Goal: Transaction & Acquisition: Subscribe to service/newsletter

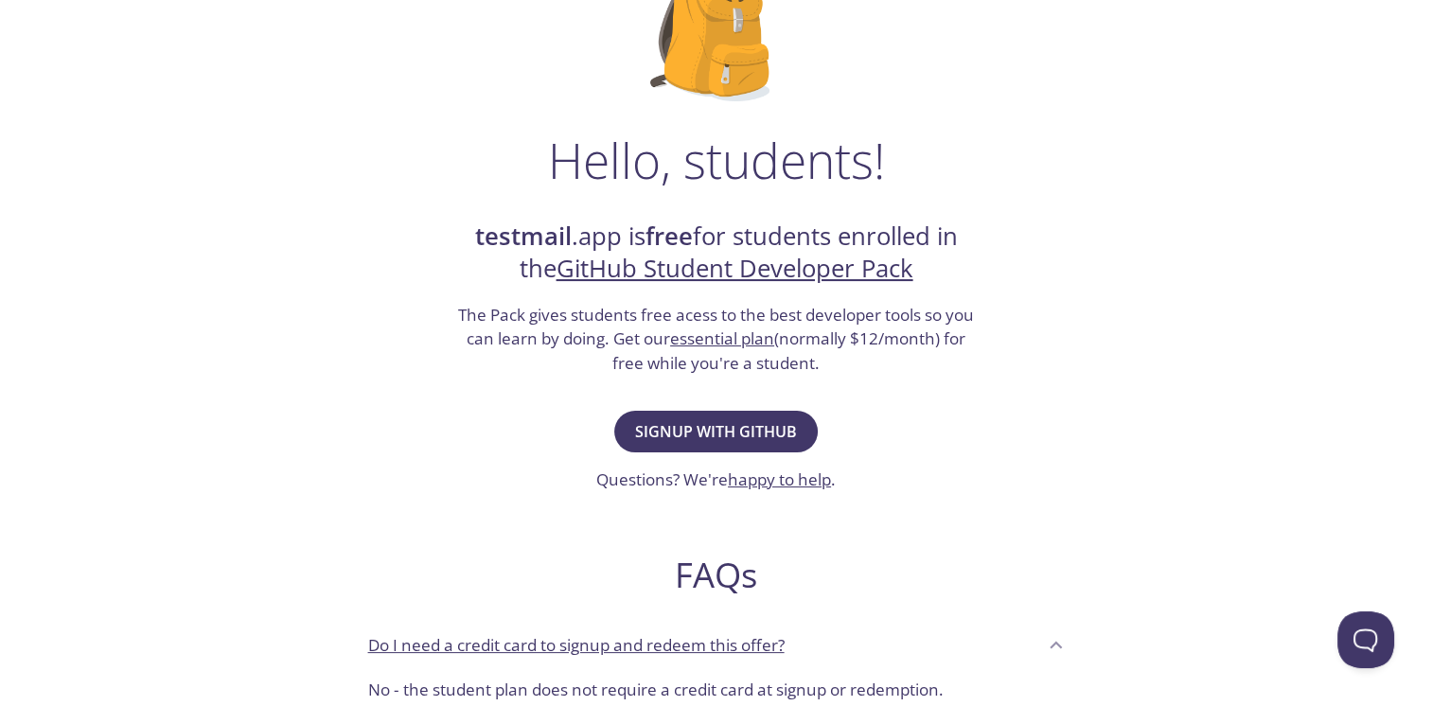
scroll to position [193, 0]
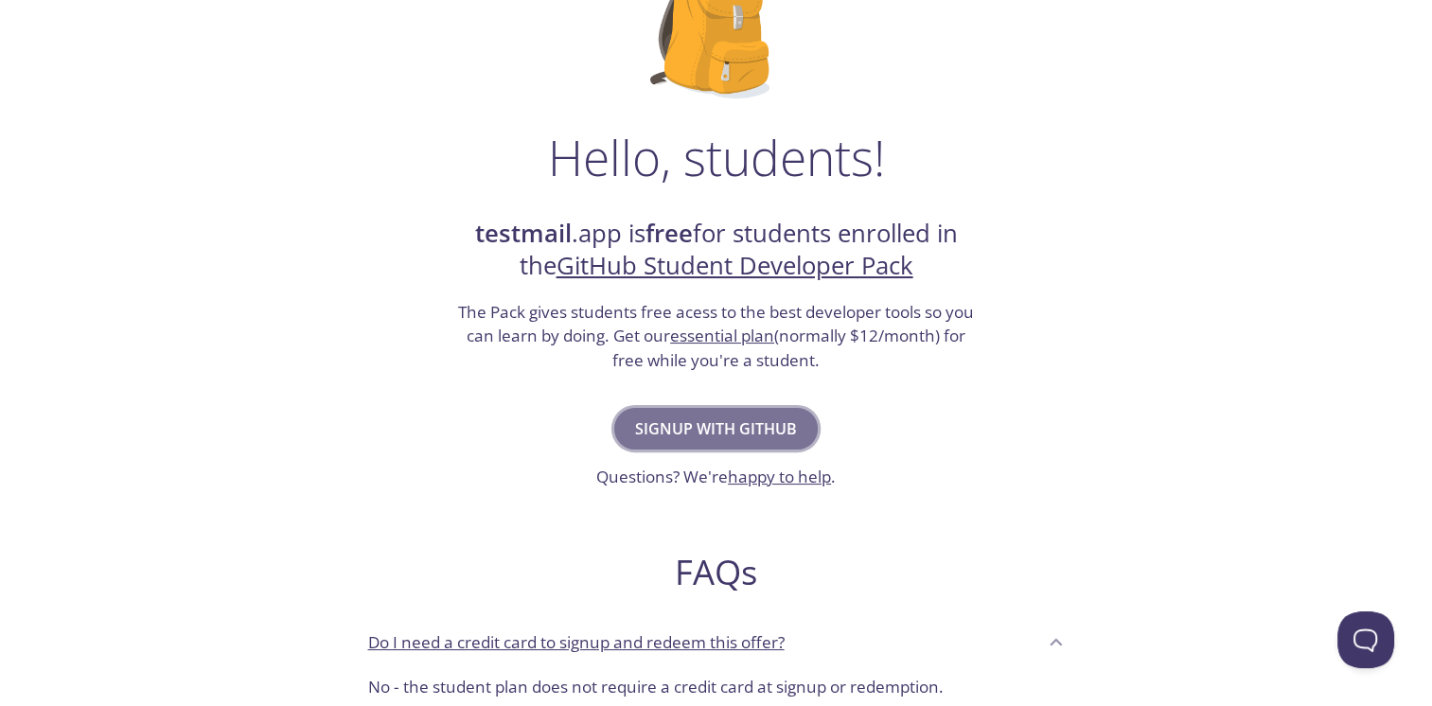
click at [787, 424] on span "Signup with GitHub" at bounding box center [716, 428] width 162 height 26
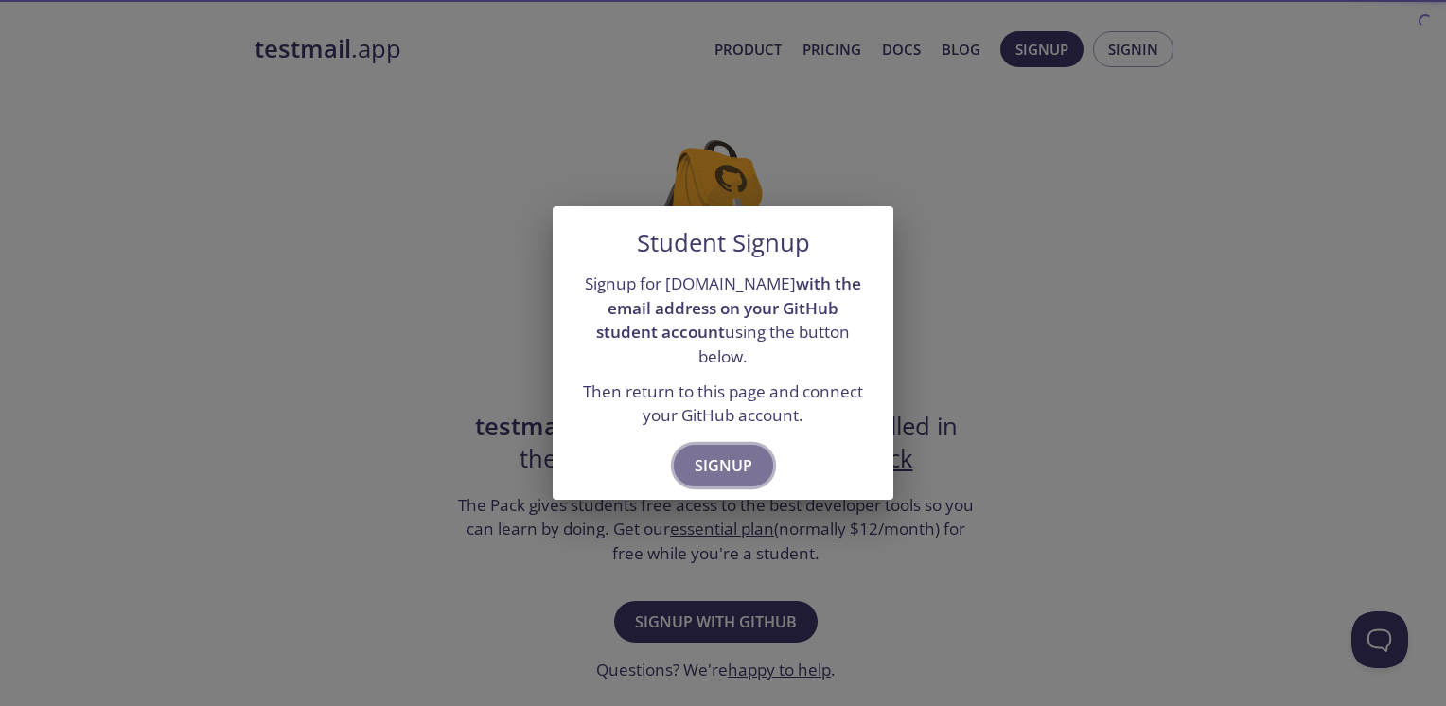
click at [734, 452] on span "Signup" at bounding box center [723, 465] width 58 height 26
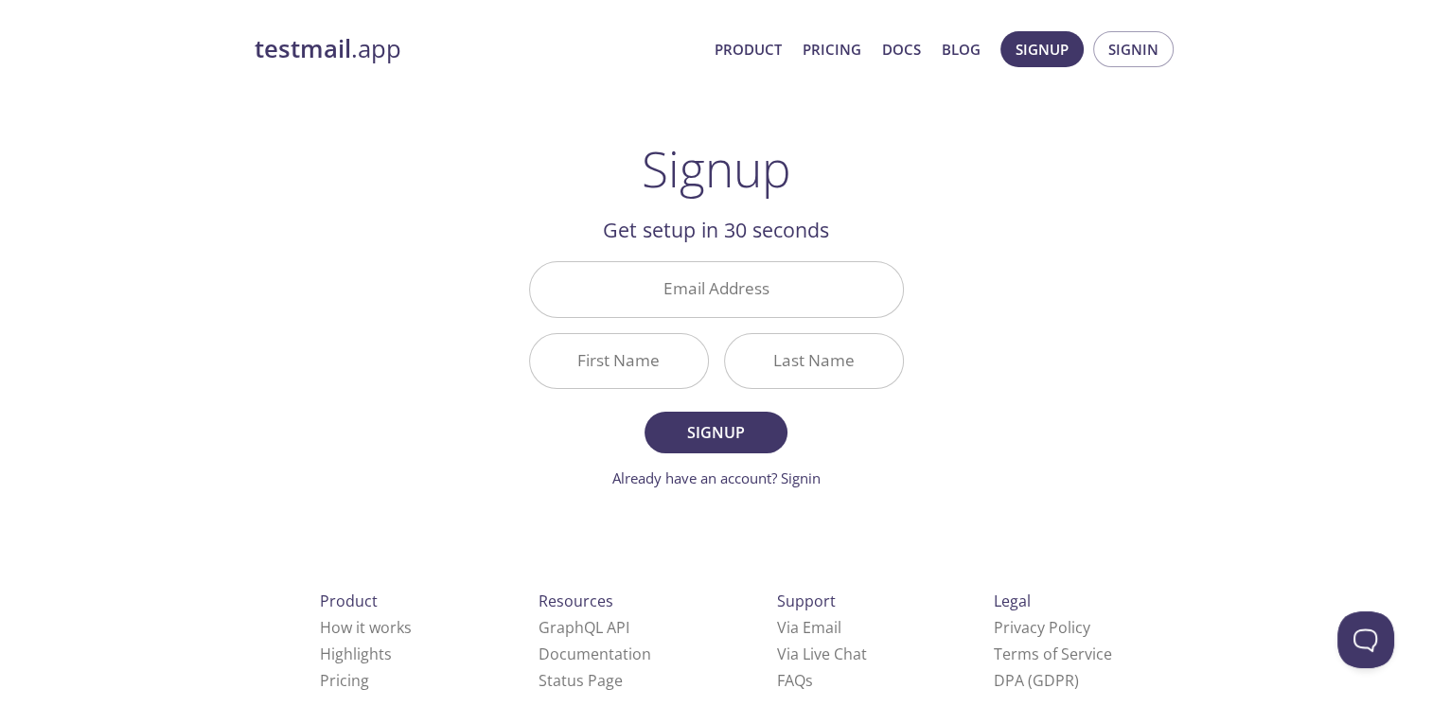
click at [820, 253] on div "Get setup in 30 seconds Email Address First Name Last Name Signup Already have …" at bounding box center [716, 351] width 375 height 275
click at [652, 344] on input "First Name" at bounding box center [619, 361] width 178 height 54
type input "[EMAIL_ADDRESS][DOMAIN_NAME]"
type input "[PERSON_NAME]"
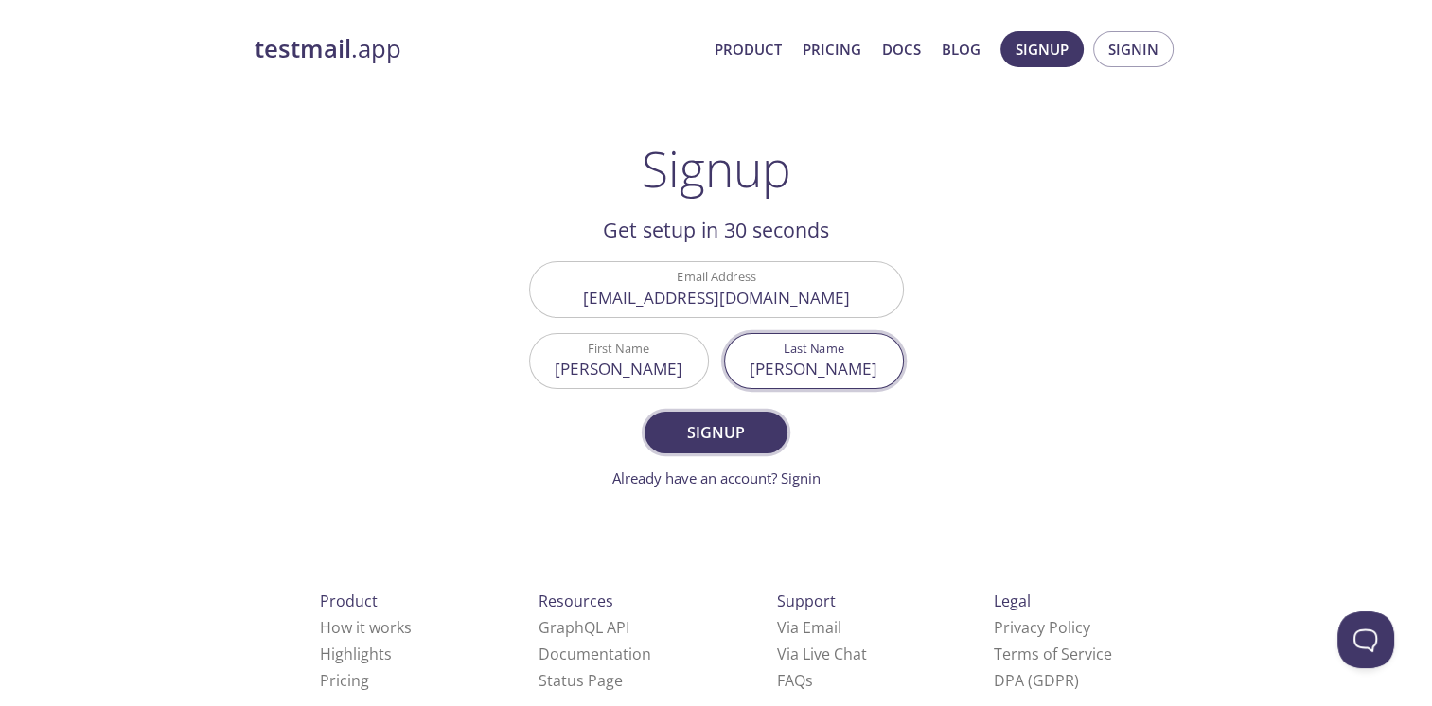
click at [757, 436] on span "Signup" at bounding box center [715, 432] width 100 height 26
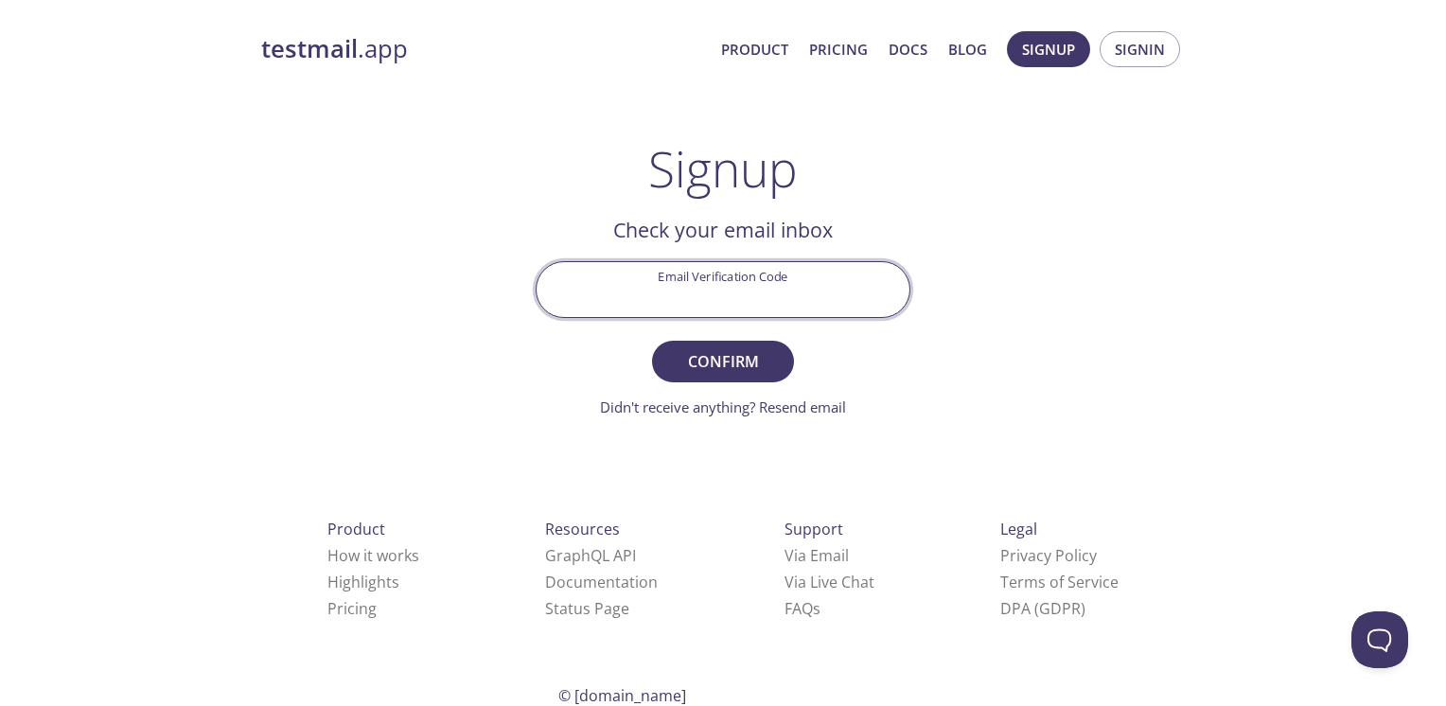
click at [704, 276] on input "Email Verification Code" at bounding box center [722, 289] width 373 height 54
paste input "9VVXJ49"
type input "9VVXJ49"
click at [704, 341] on button "Confirm" at bounding box center [723, 362] width 142 height 42
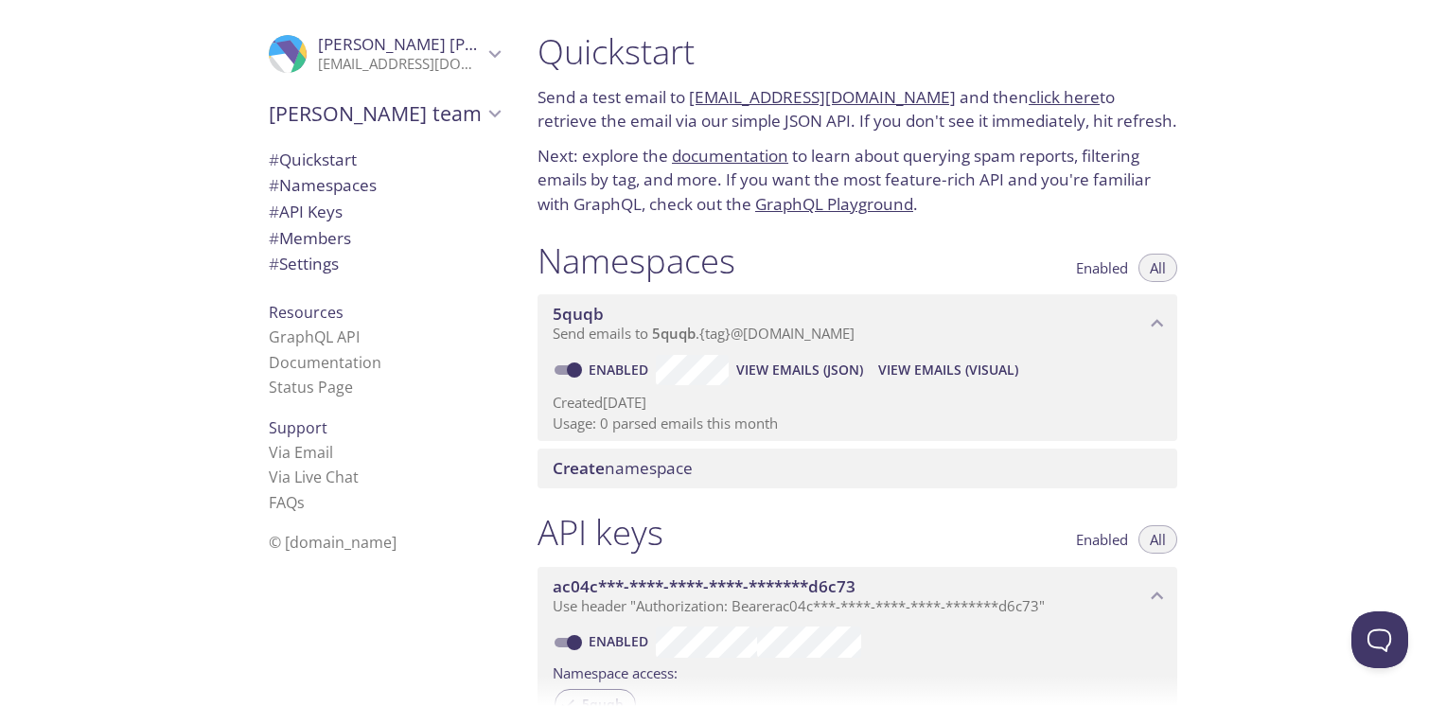
click at [311, 212] on span "# API Keys" at bounding box center [306, 212] width 74 height 22
click at [916, 100] on link "[EMAIL_ADDRESS][DOMAIN_NAME]" at bounding box center [822, 97] width 267 height 22
